Goal: Task Accomplishment & Management: Use online tool/utility

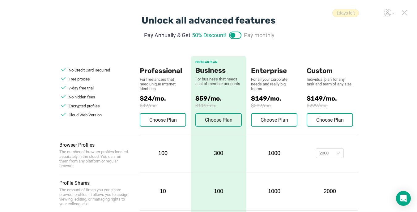
click at [405, 14] on icon at bounding box center [404, 13] width 4 height 4
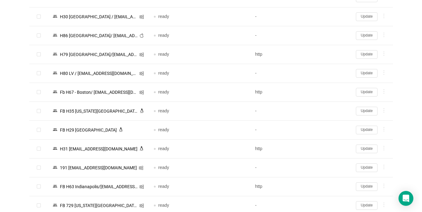
scroll to position [1015, 0]
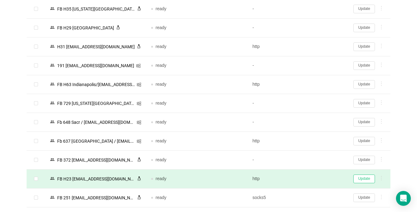
click at [363, 176] on button "Update" at bounding box center [364, 178] width 22 height 9
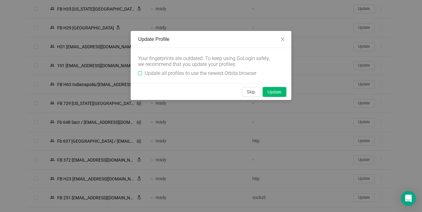
click at [140, 70] on label "Update all profiles to use the newest Orbita browser" at bounding box center [198, 73] width 121 height 6
click at [140, 71] on input "Update all profiles to use the newest Orbita browser" at bounding box center [140, 73] width 4 height 4
checkbox input "true"
click at [251, 92] on button "Skip" at bounding box center [251, 92] width 18 height 10
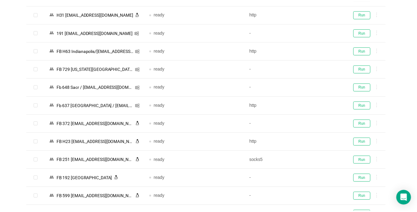
scroll to position [983, 0]
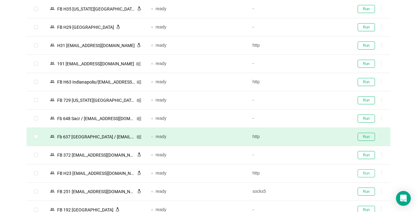
click at [368, 173] on button "Run" at bounding box center [365, 173] width 17 height 8
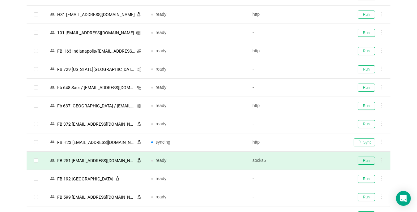
scroll to position [1045, 0]
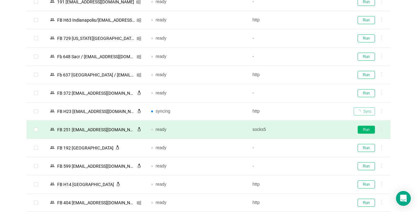
click at [361, 128] on button "Run" at bounding box center [365, 129] width 17 height 8
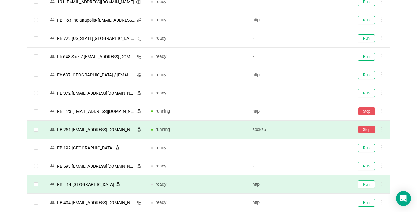
click at [364, 183] on button "Run" at bounding box center [365, 184] width 17 height 8
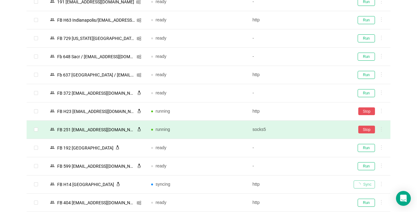
scroll to position [1107, 0]
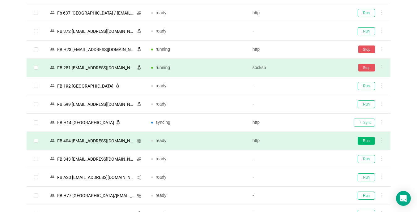
click at [367, 139] on button "Run" at bounding box center [365, 141] width 17 height 8
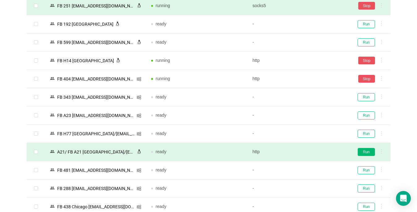
click at [367, 153] on button "Run" at bounding box center [365, 152] width 17 height 8
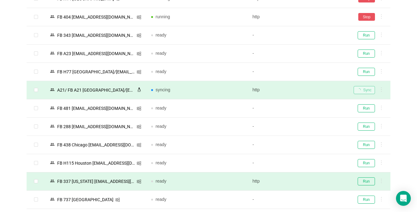
scroll to position [1261, 0]
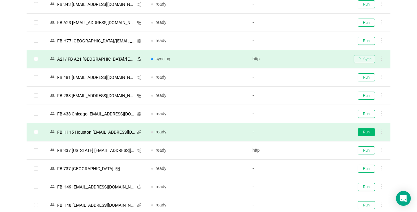
click at [363, 132] on button "Run" at bounding box center [365, 132] width 17 height 8
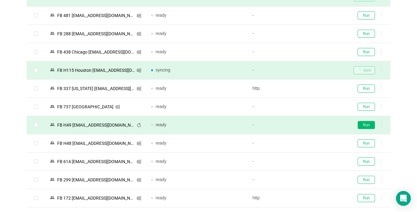
scroll to position [1354, 0]
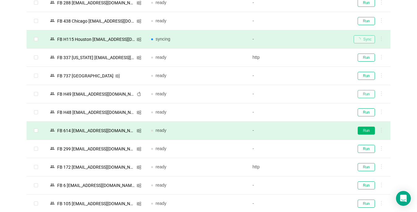
click at [365, 95] on button "Run" at bounding box center [365, 94] width 17 height 8
click at [369, 113] on button "Run" at bounding box center [365, 112] width 17 height 8
